Goal: Check status: Check status

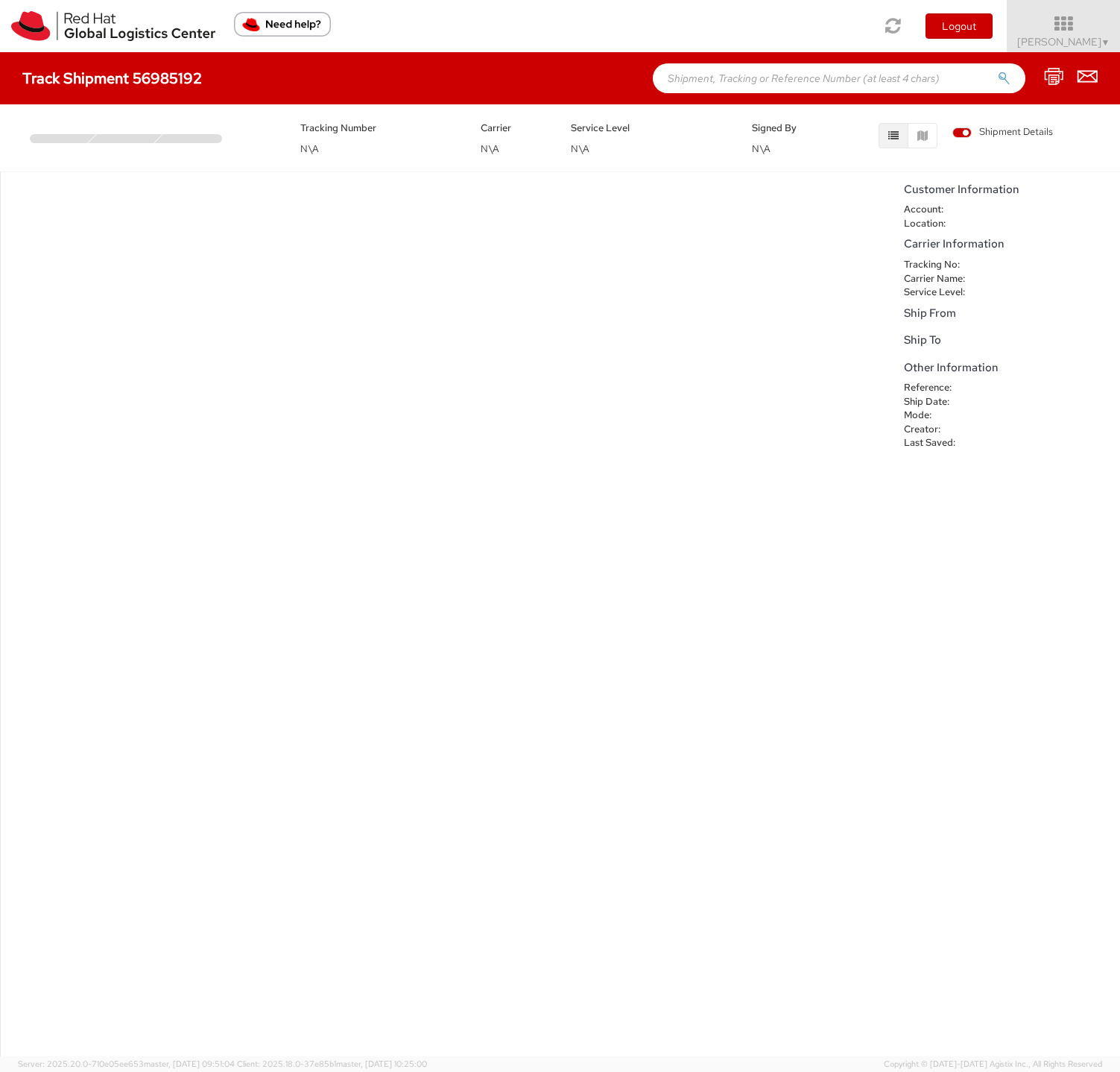
paste input "393769056630"
click at [998, 71] on button "submit" at bounding box center [1004, 79] width 13 height 17
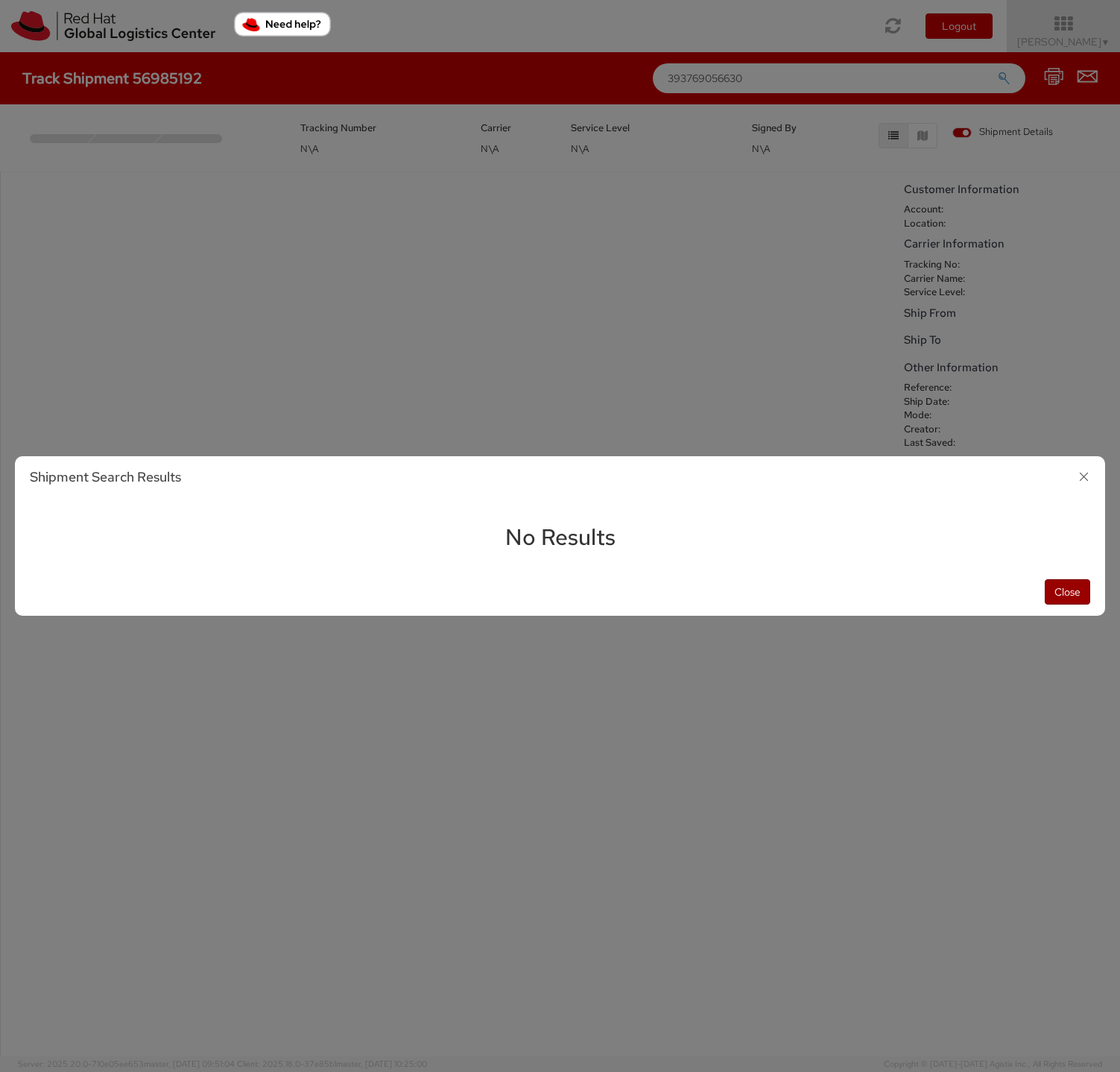
click at [1067, 595] on button "Close" at bounding box center [1067, 592] width 46 height 25
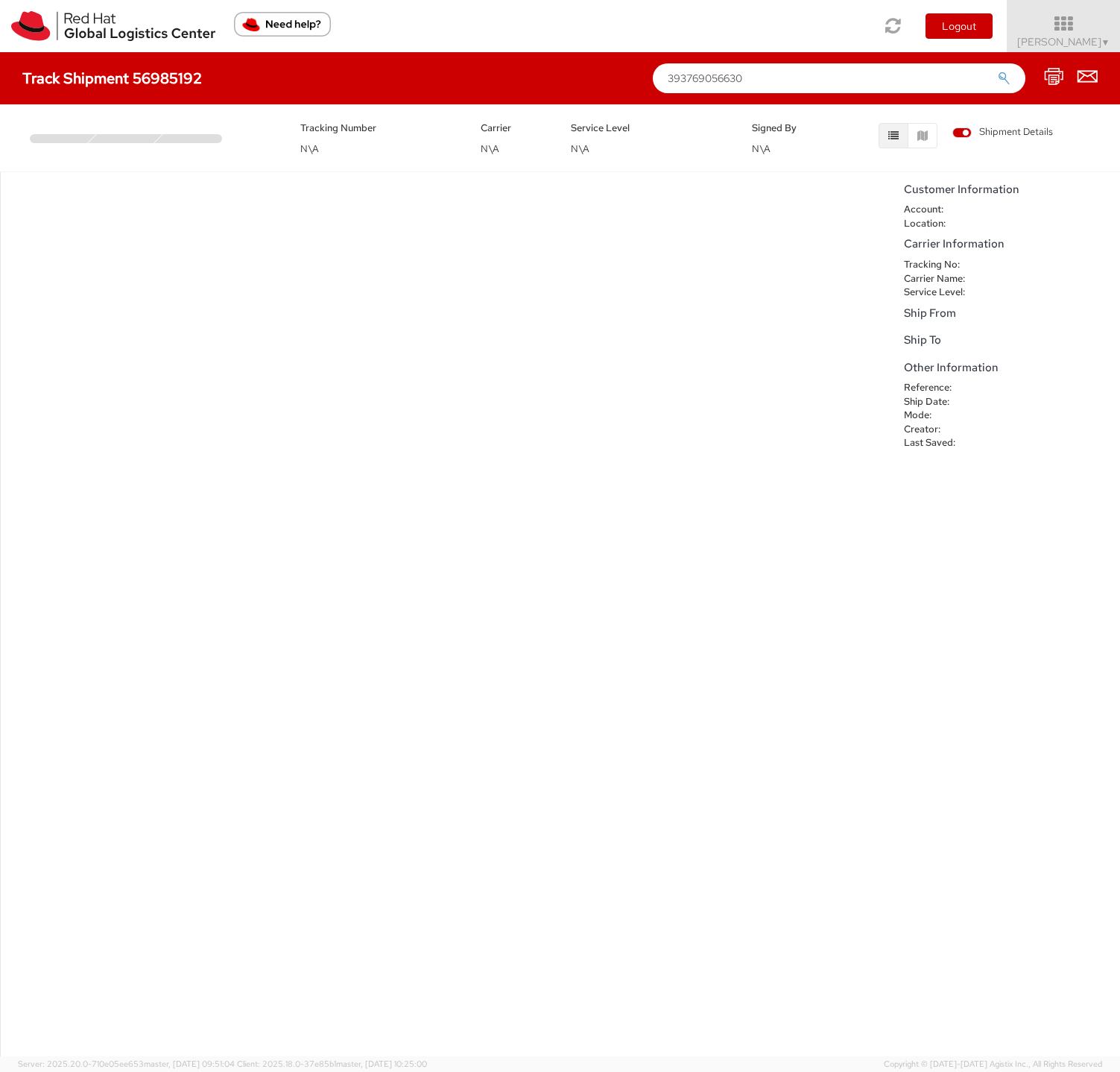
click at [954, 87] on input "393769056630" at bounding box center [839, 78] width 373 height 30
type input "3"
paste input "56985192"
type input "56985192"
click at [998, 71] on button "submit" at bounding box center [1004, 79] width 13 height 17
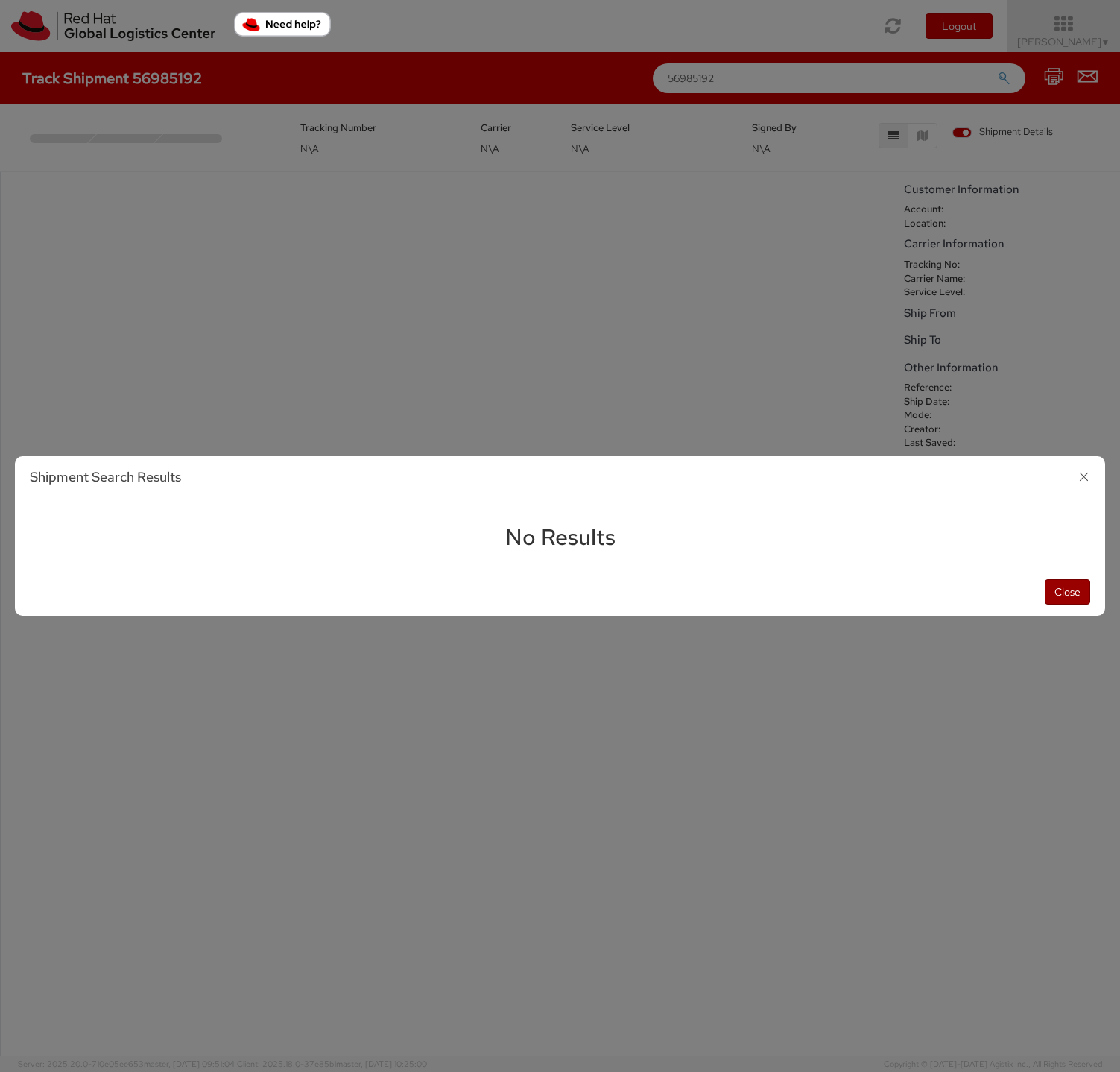
click at [1061, 604] on button "Close" at bounding box center [1067, 592] width 46 height 25
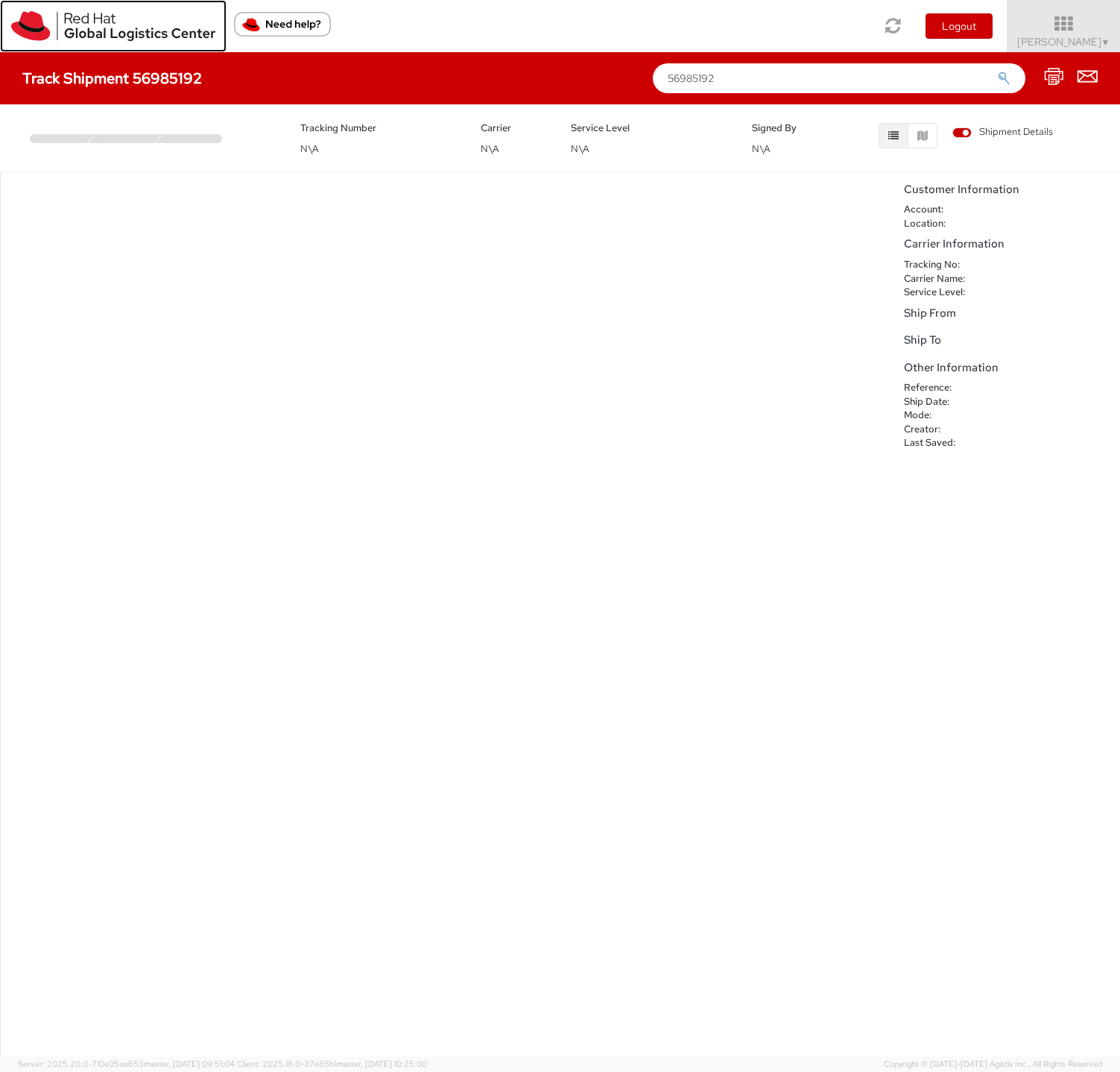
click at [27, 29] on img at bounding box center [113, 26] width 204 height 30
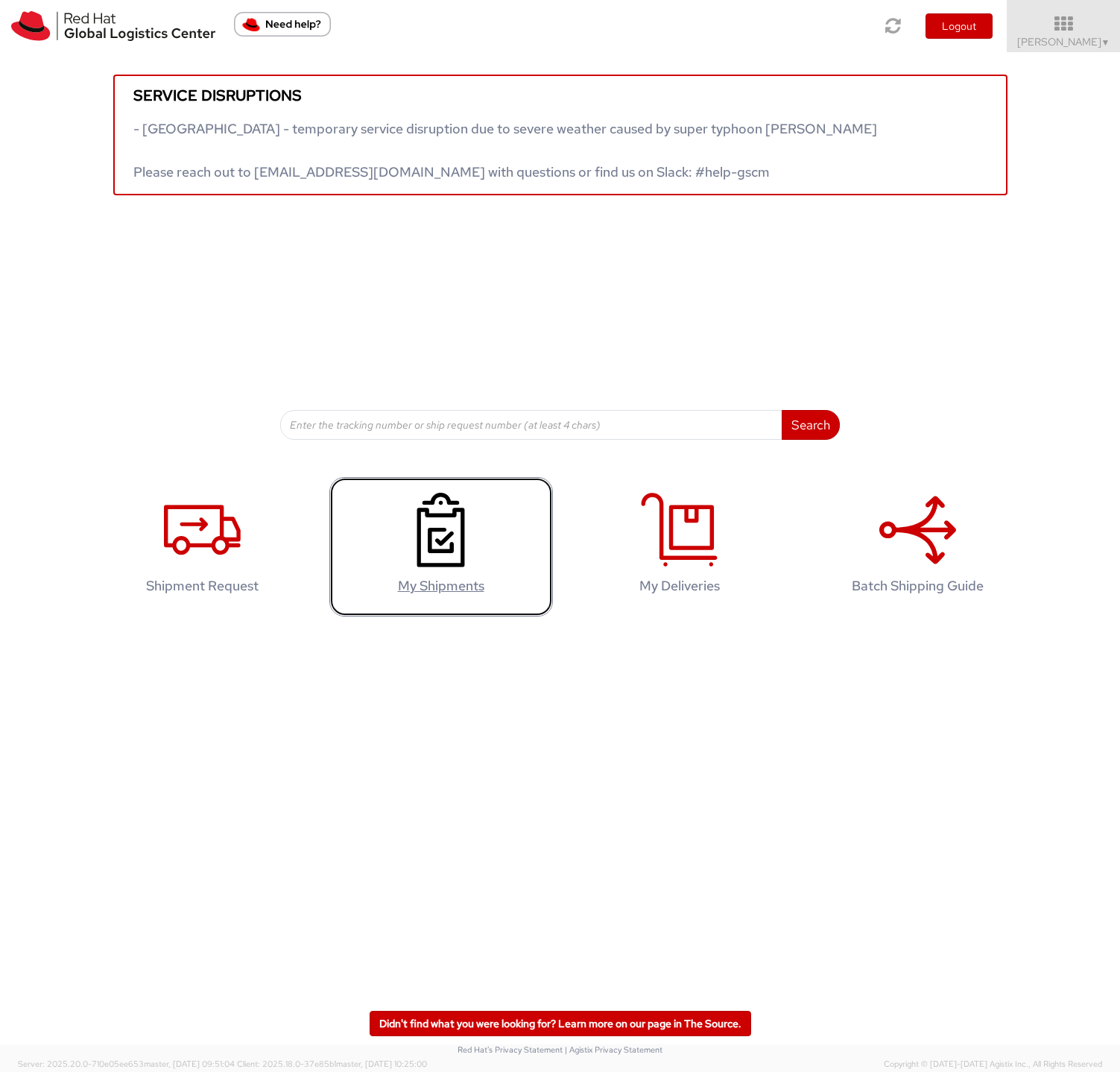
click at [434, 547] on icon at bounding box center [440, 529] width 77 height 75
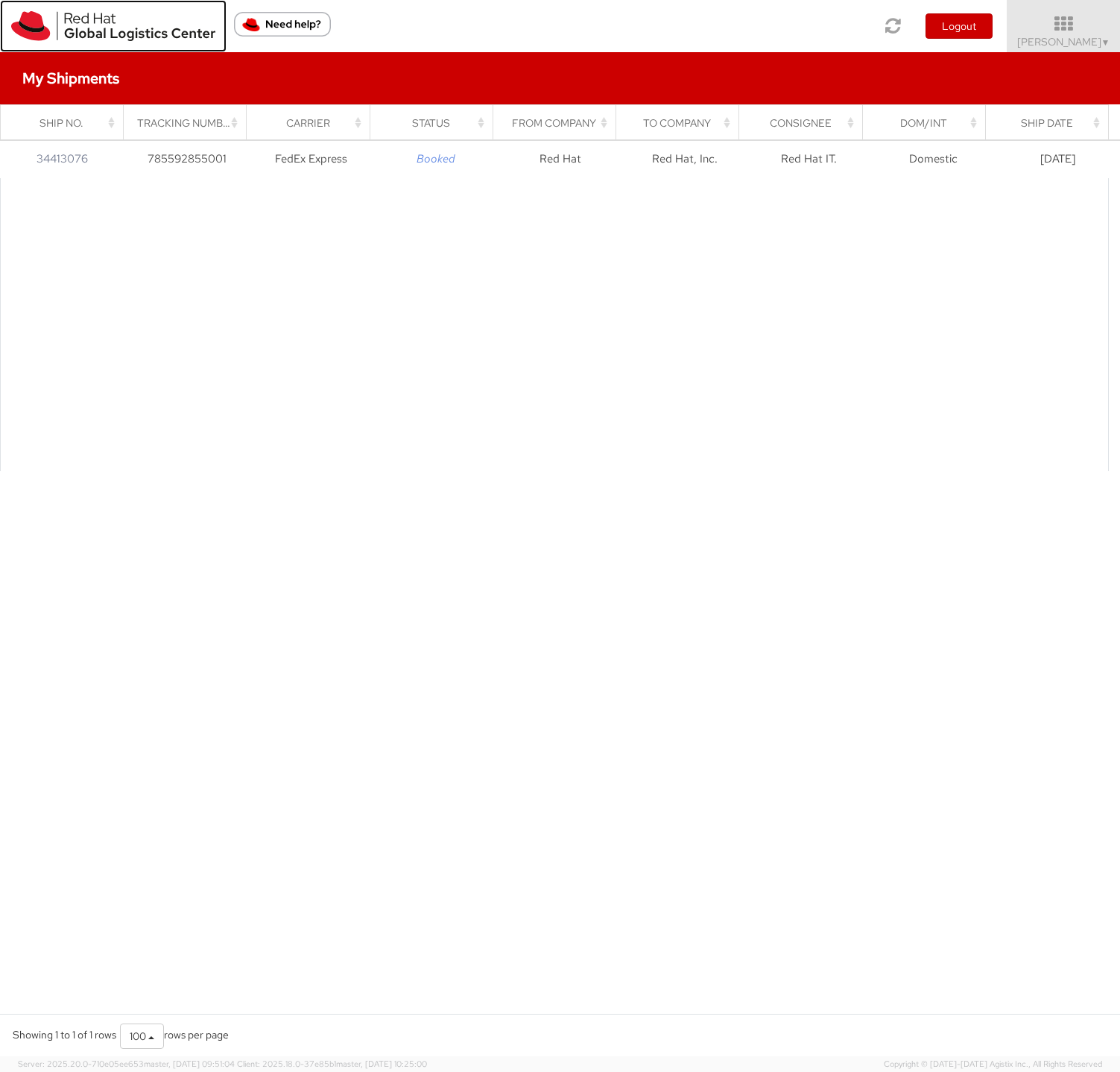
click at [37, 20] on img at bounding box center [113, 26] width 204 height 30
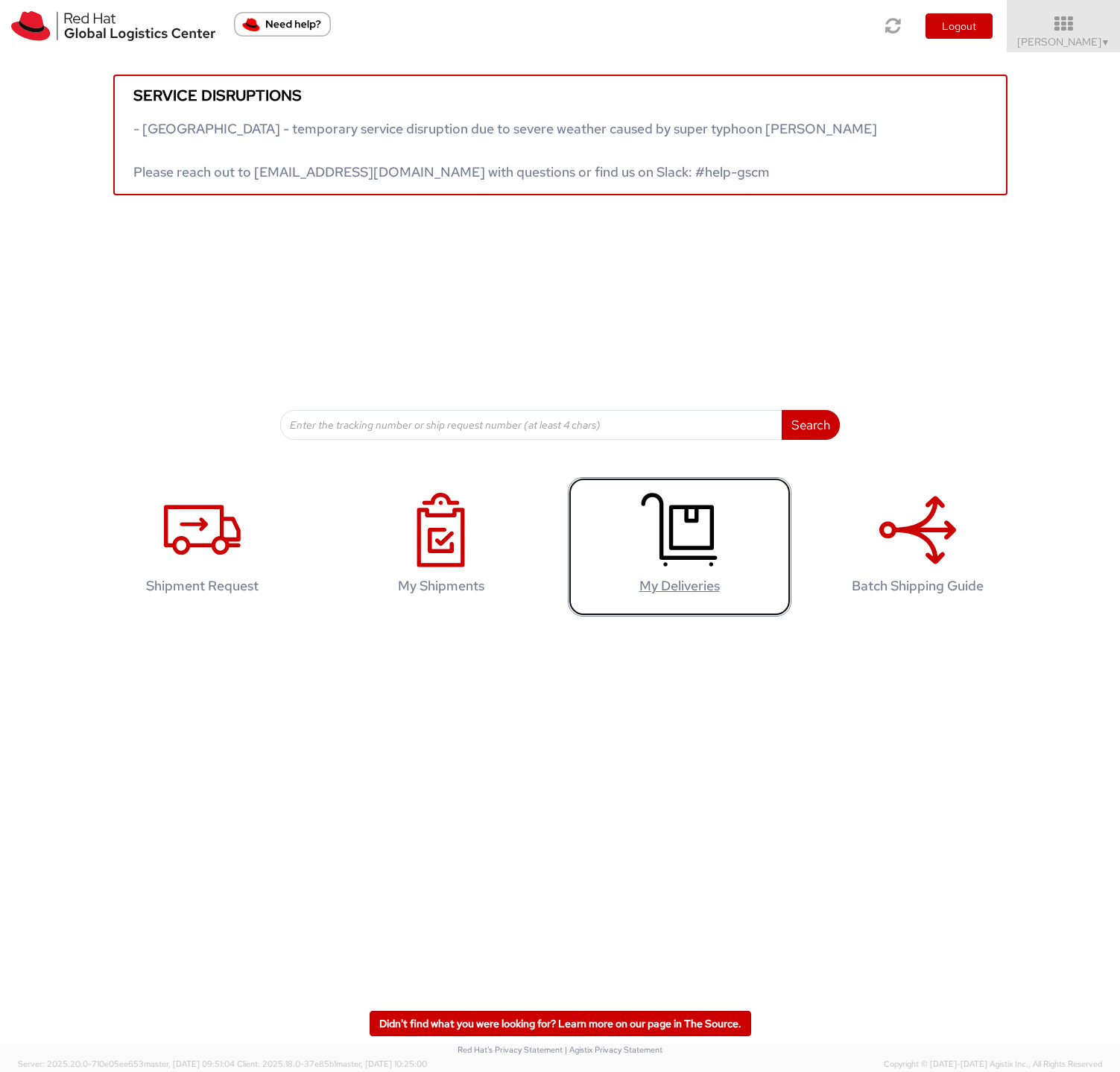
click at [658, 511] on icon at bounding box center [679, 529] width 77 height 75
